Goal: Book appointment/travel/reservation

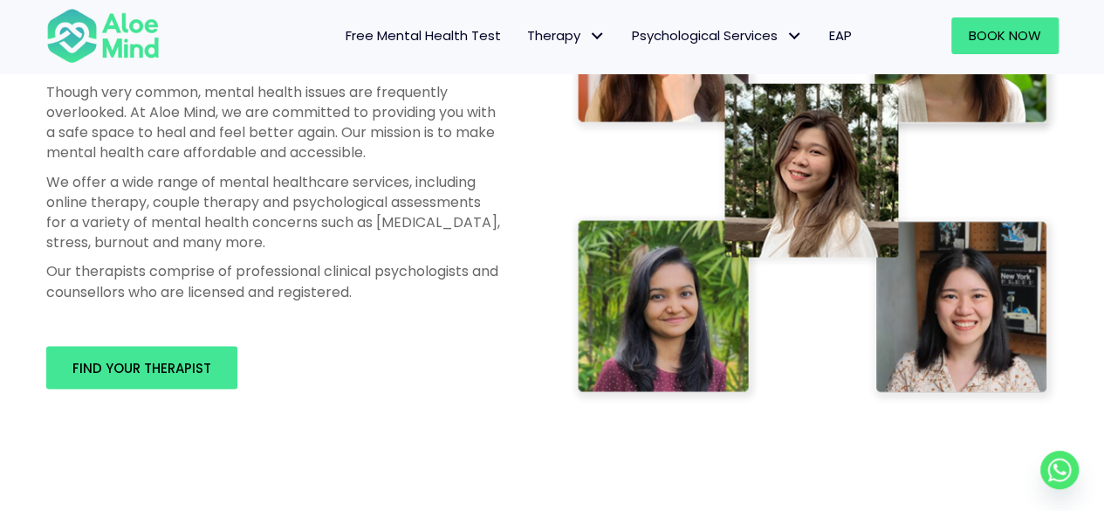
scroll to position [960, 0]
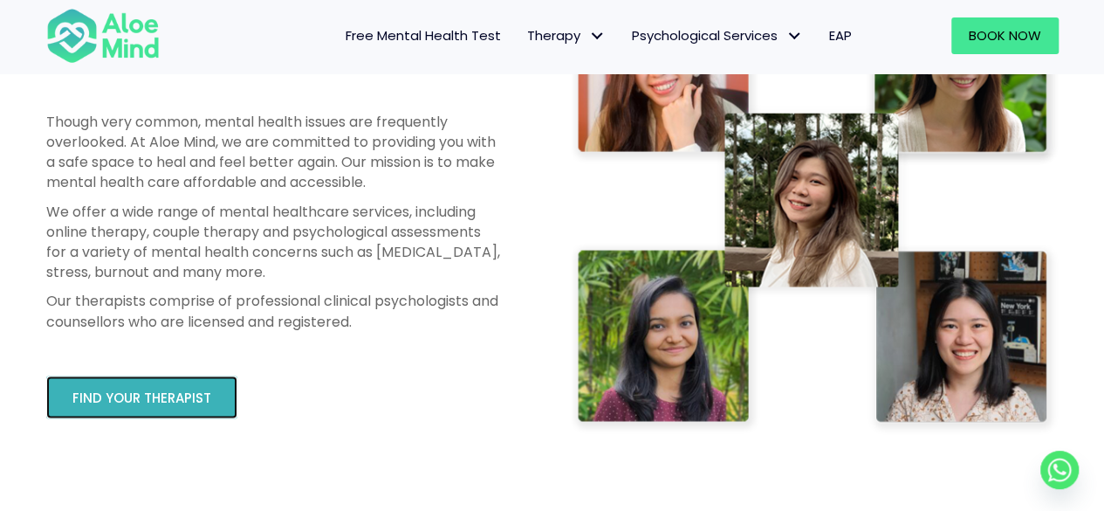
click at [148, 397] on span "Find your therapist" at bounding box center [141, 397] width 139 height 18
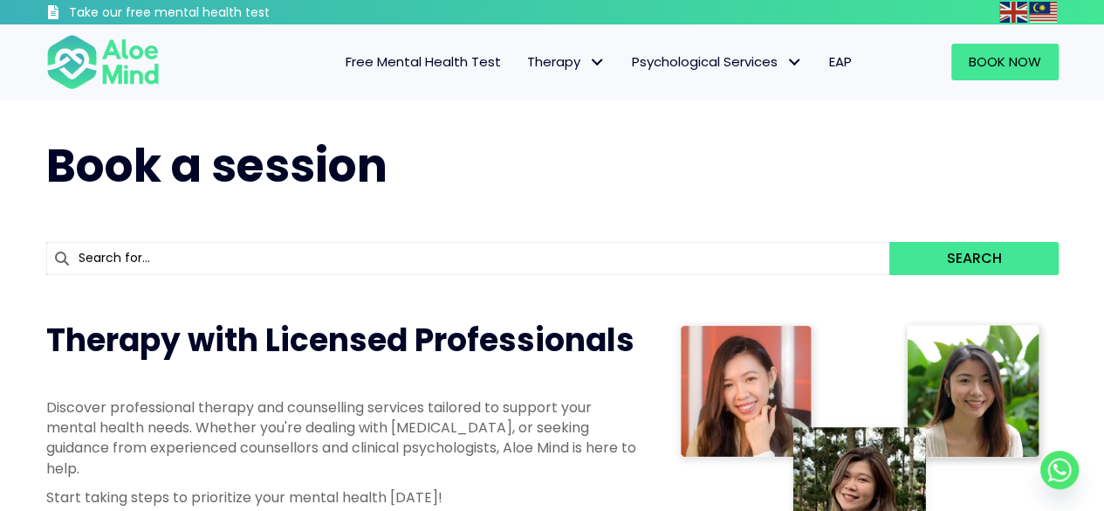
click at [407, 249] on input "text" at bounding box center [468, 258] width 844 height 33
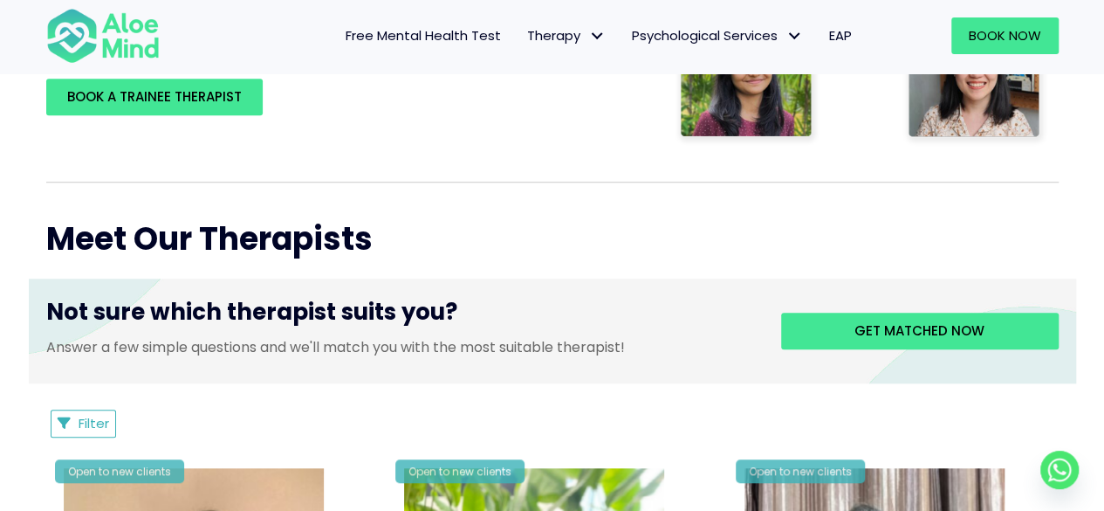
scroll to position [437, 0]
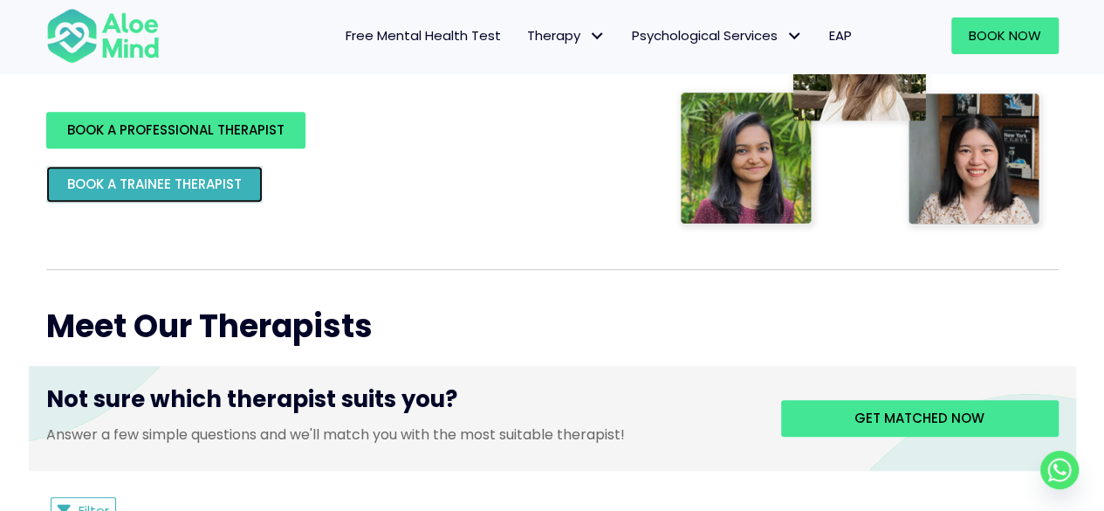
click at [154, 177] on span "BOOK A TRAINEE THERAPIST" at bounding box center [154, 184] width 175 height 18
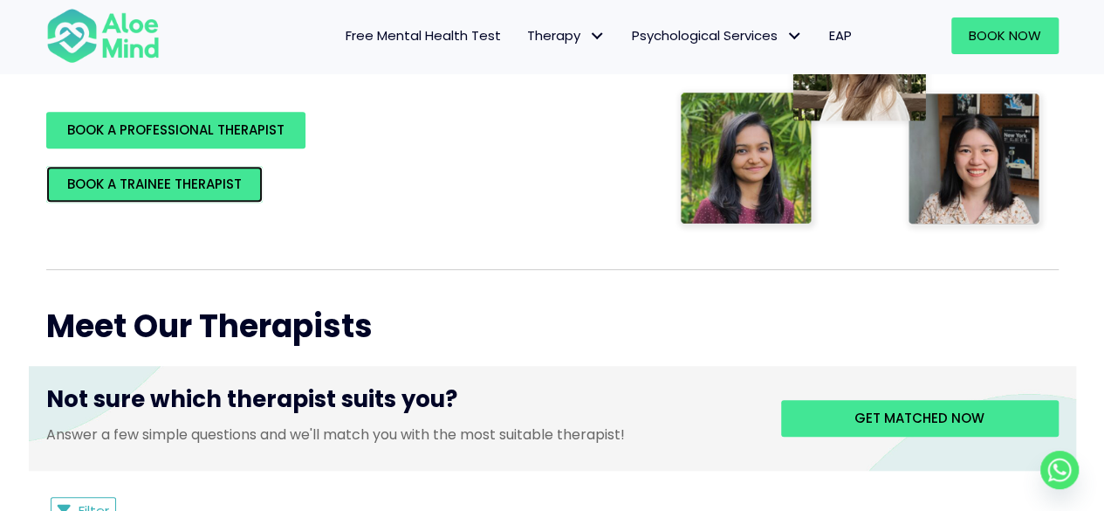
scroll to position [349, 0]
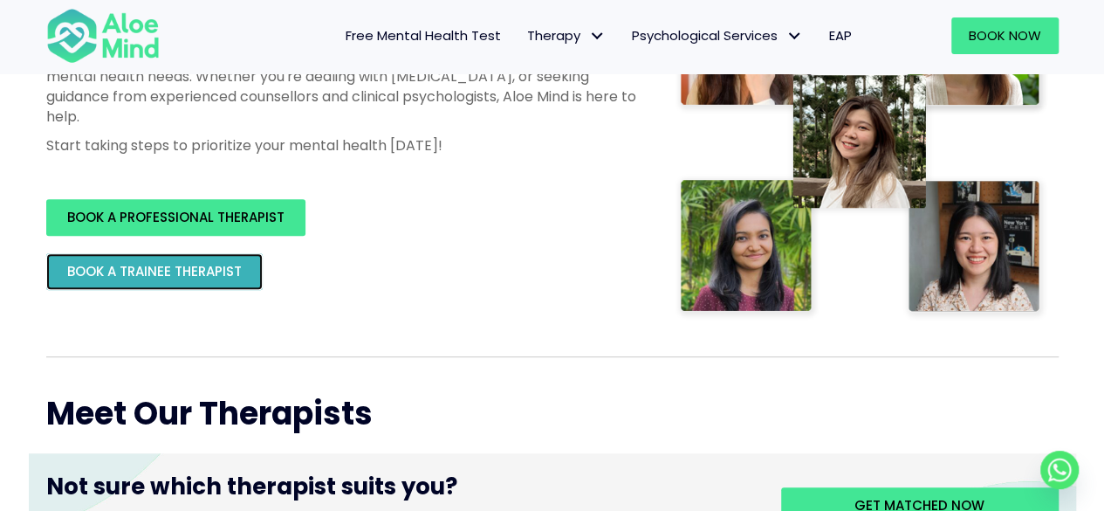
click at [111, 265] on span "BOOK A TRAINEE THERAPIST" at bounding box center [154, 271] width 175 height 18
